Goal: Information Seeking & Learning: Learn about a topic

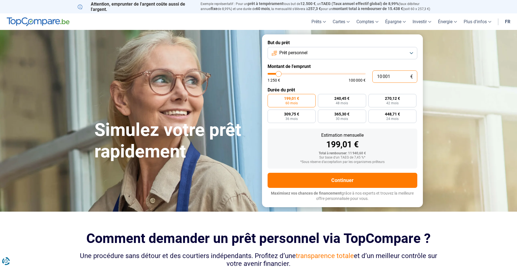
click at [396, 75] on input "10 001" at bounding box center [394, 76] width 45 height 12
type input "1 000"
type input "1250"
type input "100"
type input "1250"
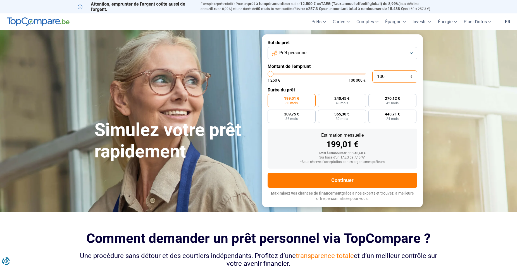
type input "10"
type input "1250"
type input "1"
type input "1250"
type input "0"
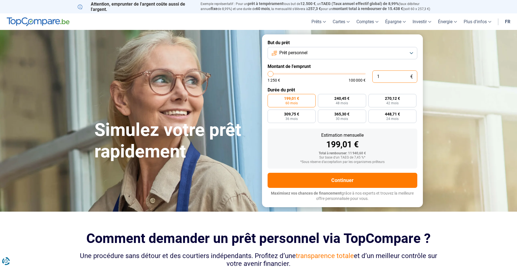
type input "1250"
type input "5"
type input "1250"
type input "50"
type input "1250"
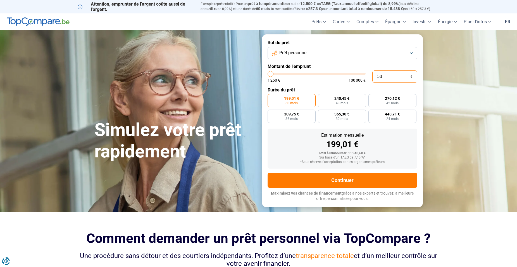
type input "500"
type input "1250"
type input "5 000"
type input "5000"
radio input "true"
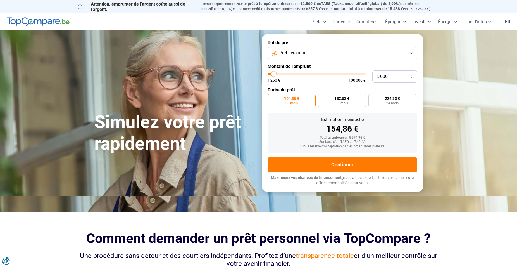
type input "5 750"
type input "5750"
type input "5 250"
type input "5250"
type input "5 000"
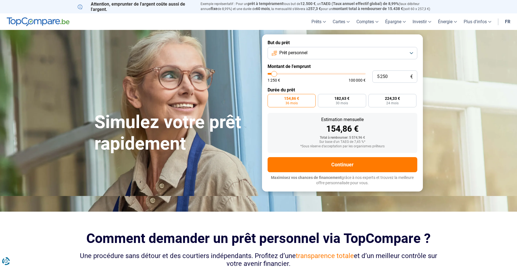
type input "5000"
type input "4 250"
type input "4250"
type input "4 000"
type input "4000"
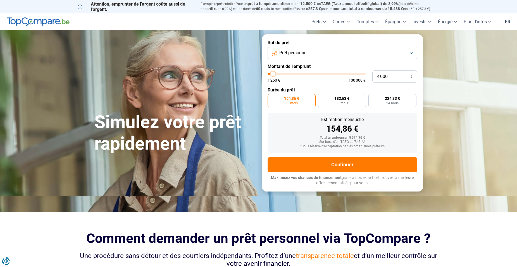
type input "3 750"
type input "3750"
type input "3 500"
type input "3500"
type input "3 000"
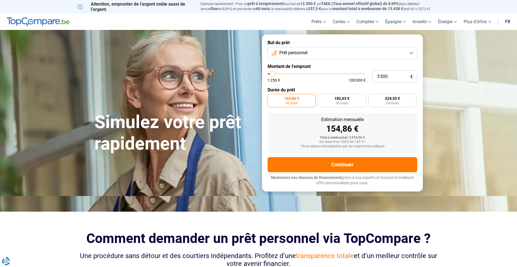
type input "3000"
type input "2 750"
type input "2750"
type input "2 500"
type input "2500"
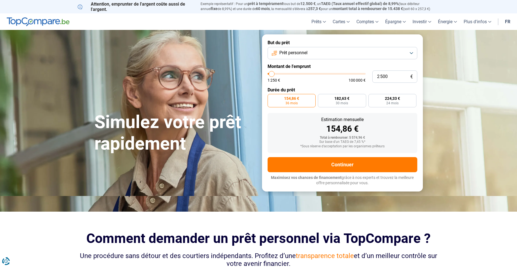
type input "2 250"
type input "2250"
type input "1 500"
type input "1500"
type input "1 250"
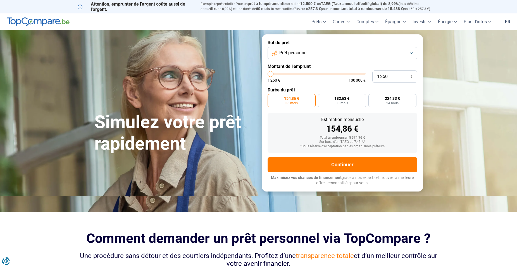
drag, startPoint x: 275, startPoint y: 74, endPoint x: 265, endPoint y: 76, distance: 9.7
type input "1250"
click at [267, 75] on input "range" at bounding box center [316, 74] width 98 height 2
radio input "true"
type input "2 500"
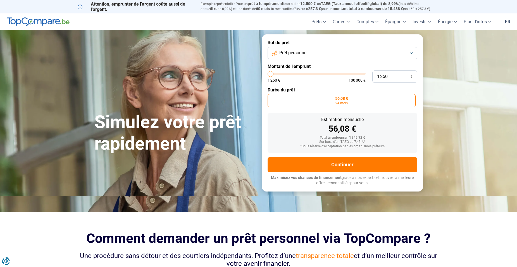
type input "2500"
type input "4 250"
type input "4250"
type input "5 750"
type input "5750"
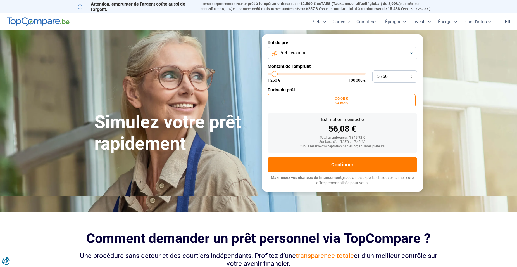
type input "7 250"
type input "7250"
type input "8 500"
type input "8500"
type input "9 000"
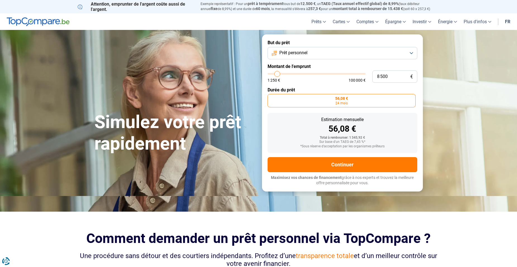
type input "9000"
type input "10 000"
type input "10000"
type input "10 500"
type input "10500"
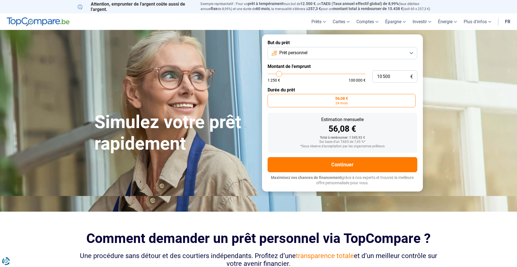
type input "11 250"
type input "11250"
type input "12 000"
type input "12000"
type input "12 750"
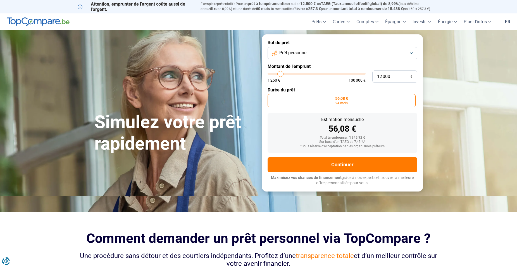
type input "12750"
type input "13 500"
type input "13500"
type input "14 750"
type input "14750"
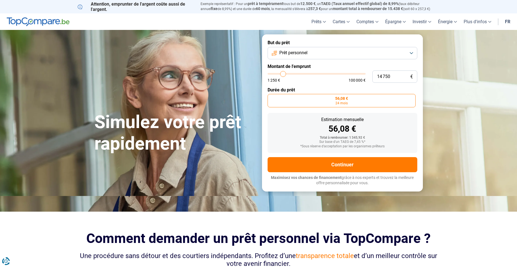
type input "15 750"
type input "15750"
type input "16 500"
type input "16500"
type input "17 250"
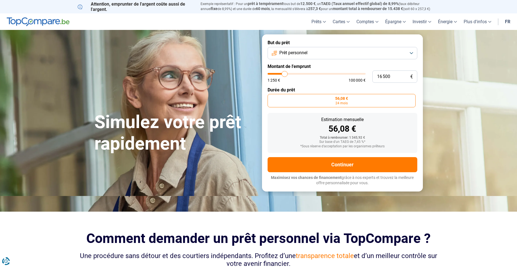
type input "17250"
type input "17 500"
type input "17500"
type input "18 000"
type input "18000"
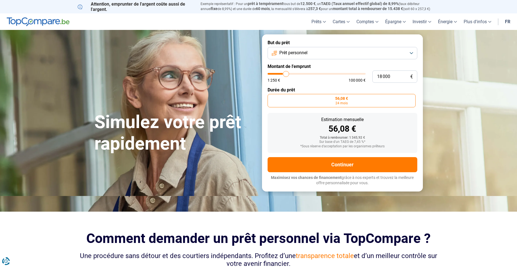
type input "18 750"
type input "18750"
type input "19 250"
type input "19250"
type input "20 000"
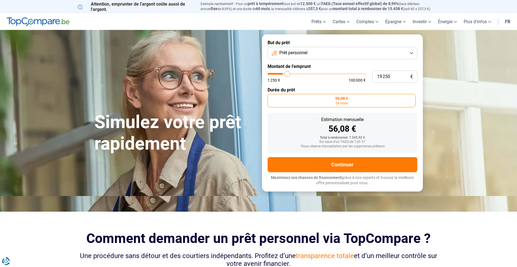
type input "20000"
type input "20 500"
type input "20500"
type input "20 750"
type input "20750"
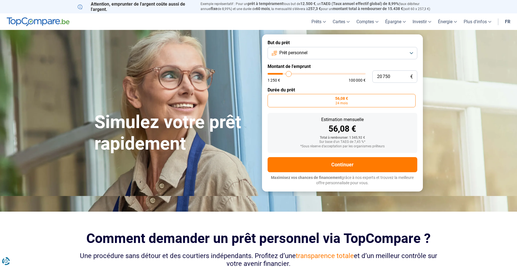
type input "21 250"
type input "21250"
type input "21 500"
type input "21500"
type input "21 750"
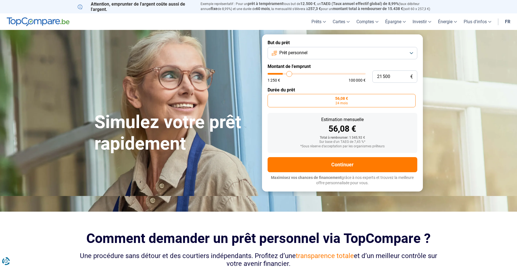
type input "21750"
type input "22 000"
type input "22000"
type input "22 250"
type input "22250"
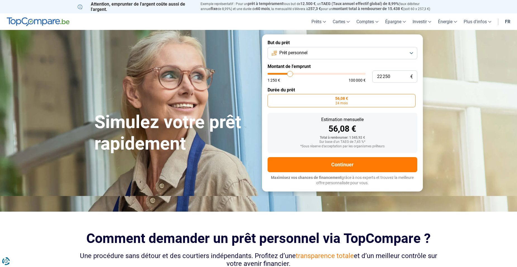
type input "22 750"
type input "22750"
type input "23 000"
type input "23000"
type input "23 250"
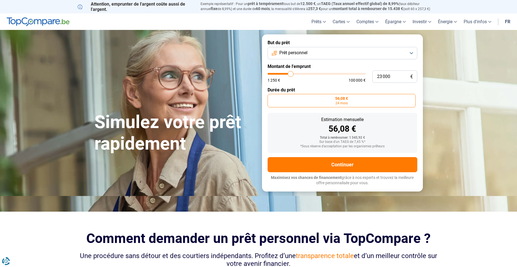
type input "23250"
type input "23 500"
type input "23500"
type input "23 750"
type input "23750"
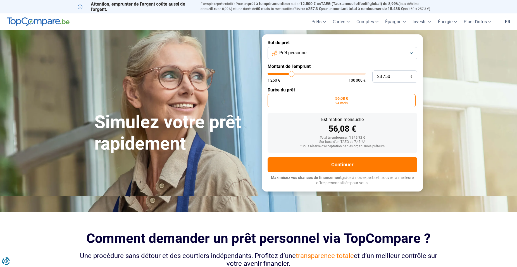
type input "24 250"
type input "24250"
type input "24 500"
type input "24500"
type input "24 750"
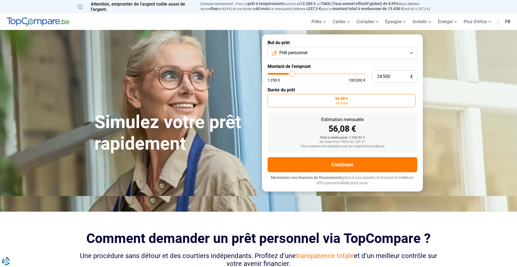
type input "24750"
type input "25 000"
type input "25000"
type input "25 250"
type input "25250"
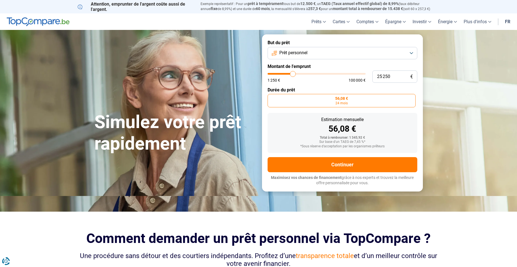
type input "25 750"
type input "25750"
type input "25 000"
type input "25000"
type input "24 750"
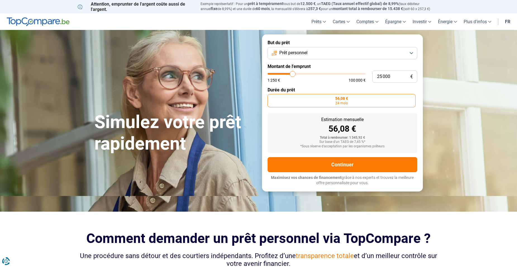
type input "24750"
type input "24 500"
type input "24500"
type input "24 250"
type input "24250"
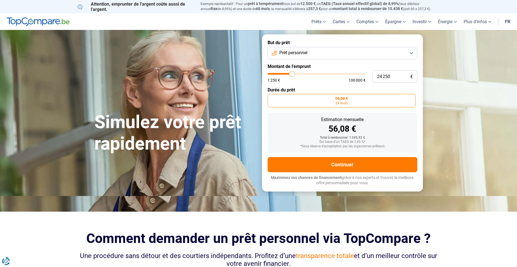
type input "23 750"
type input "23750"
type input "23 500"
type input "23500"
type input "23 250"
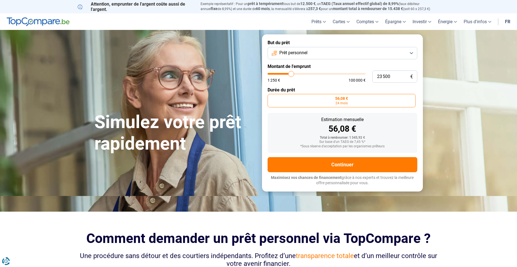
type input "23250"
type input "23 000"
type input "23000"
type input "22 750"
type input "22750"
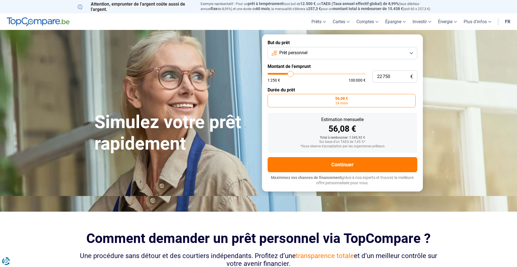
type input "22 000"
type input "22000"
type input "21 750"
type input "21750"
type input "21 500"
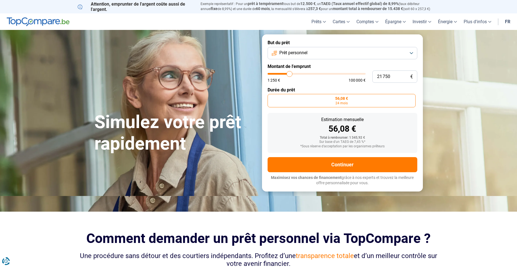
type input "21500"
type input "21 250"
type input "21250"
type input "20 750"
type input "20750"
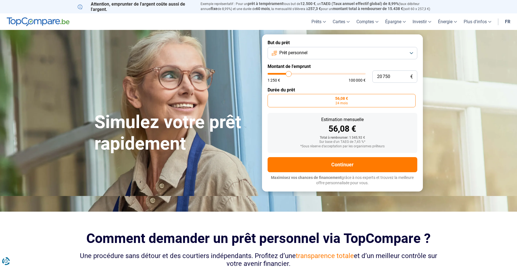
type input "20 500"
type input "20500"
type input "20 250"
type input "20250"
type input "19 750"
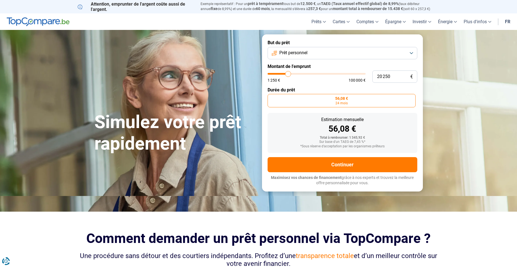
type input "19750"
type input "19 250"
type input "19250"
type input "19 000"
type input "19000"
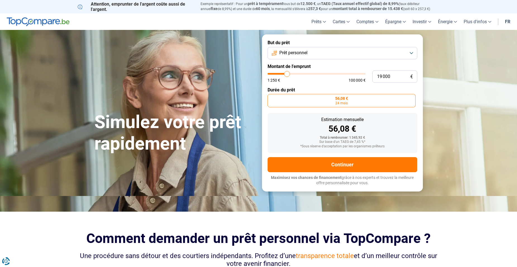
type input "18 750"
type input "18750"
type input "18 500"
type input "18500"
type input "18 000"
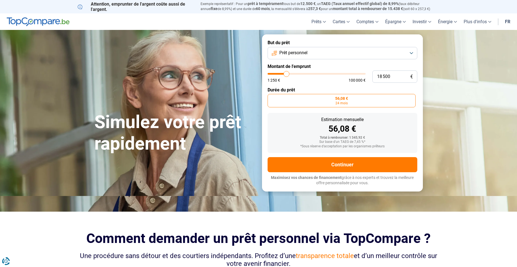
type input "18000"
type input "17 750"
type input "17750"
type input "17 500"
type input "17500"
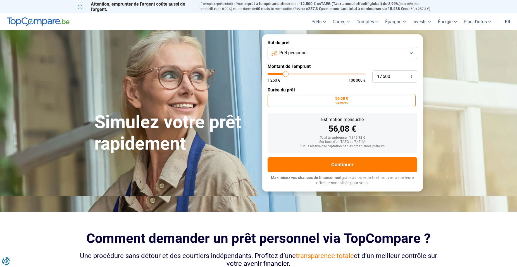
type input "16 500"
type input "16500"
type input "16 000"
type input "16000"
type input "15 750"
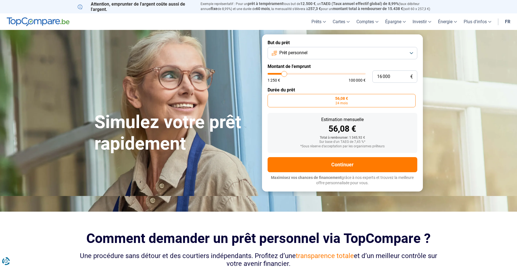
type input "15750"
type input "15 000"
type input "15000"
type input "14 250"
type input "14250"
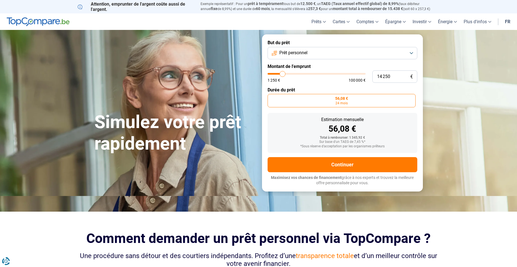
type input "13 250"
type input "13250"
type input "13 000"
type input "13000"
type input "12 750"
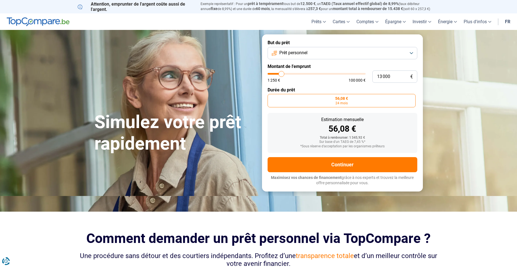
type input "12750"
type input "12 000"
type input "12000"
type input "11 750"
type input "11750"
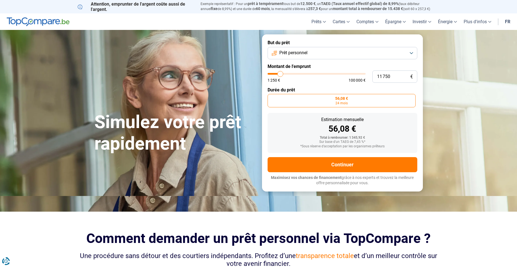
type input "11 500"
type input "11500"
type input "11 000"
type input "11000"
type input "10 500"
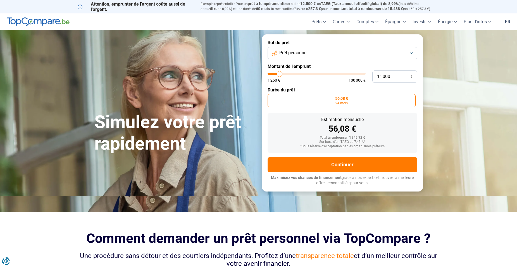
type input "10500"
type input "10 000"
type input "10000"
drag, startPoint x: 269, startPoint y: 75, endPoint x: 274, endPoint y: 75, distance: 4.8
click at [274, 75] on input "range" at bounding box center [316, 74] width 98 height 2
